Goal: Task Accomplishment & Management: Manage account settings

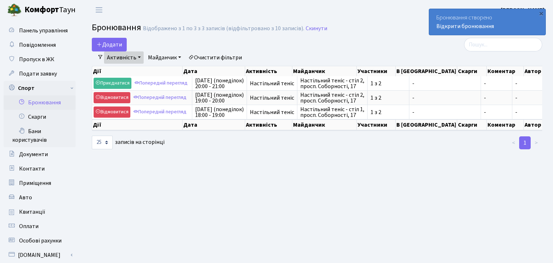
select select "25"
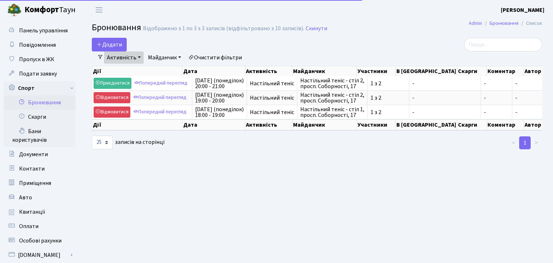
select select "25"
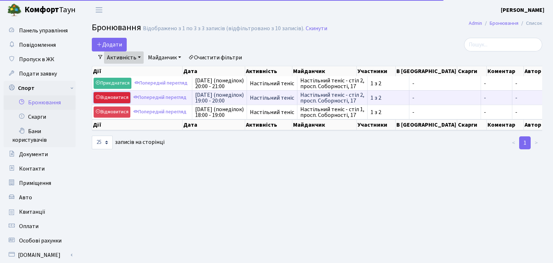
click at [120, 100] on link "Відмовитися" at bounding box center [112, 97] width 37 height 11
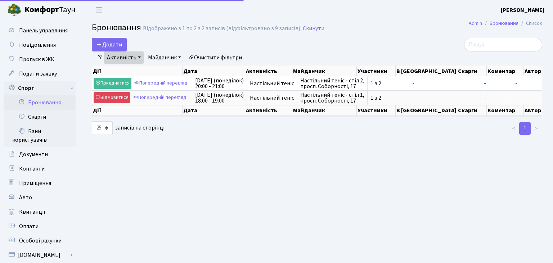
select select "25"
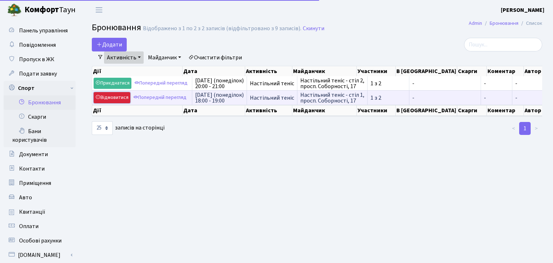
click at [119, 99] on link "Відмовитися" at bounding box center [112, 97] width 37 height 11
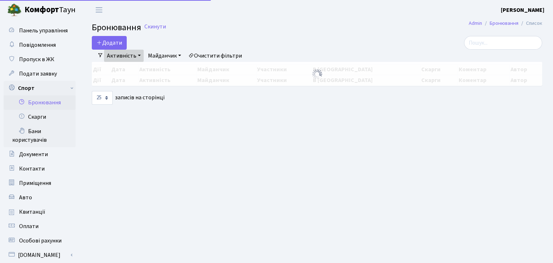
select select "25"
